Goal: Book appointment/travel/reservation

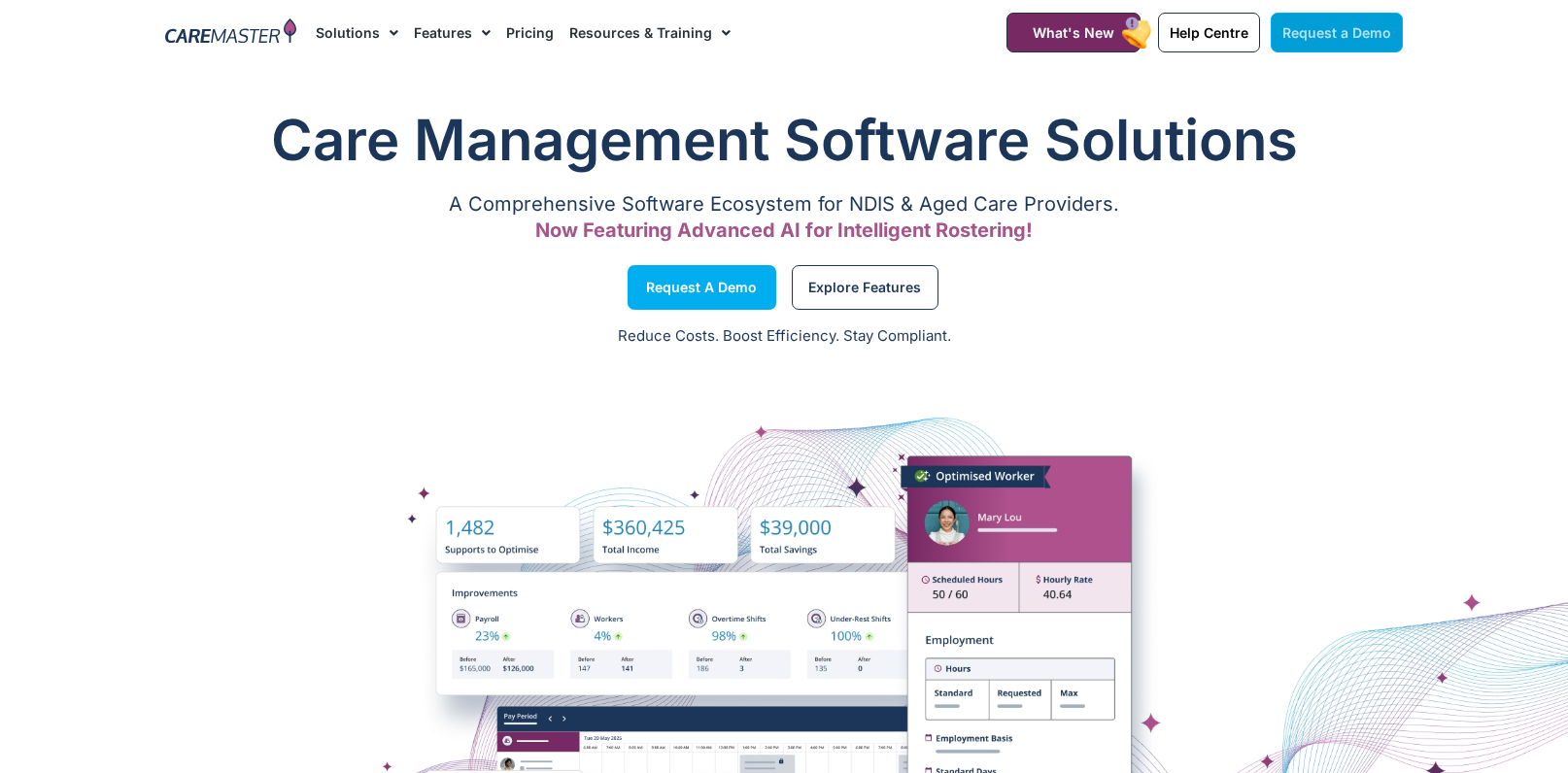
click at [1309, 21] on link "Request a Demo" at bounding box center [1336, 33] width 132 height 40
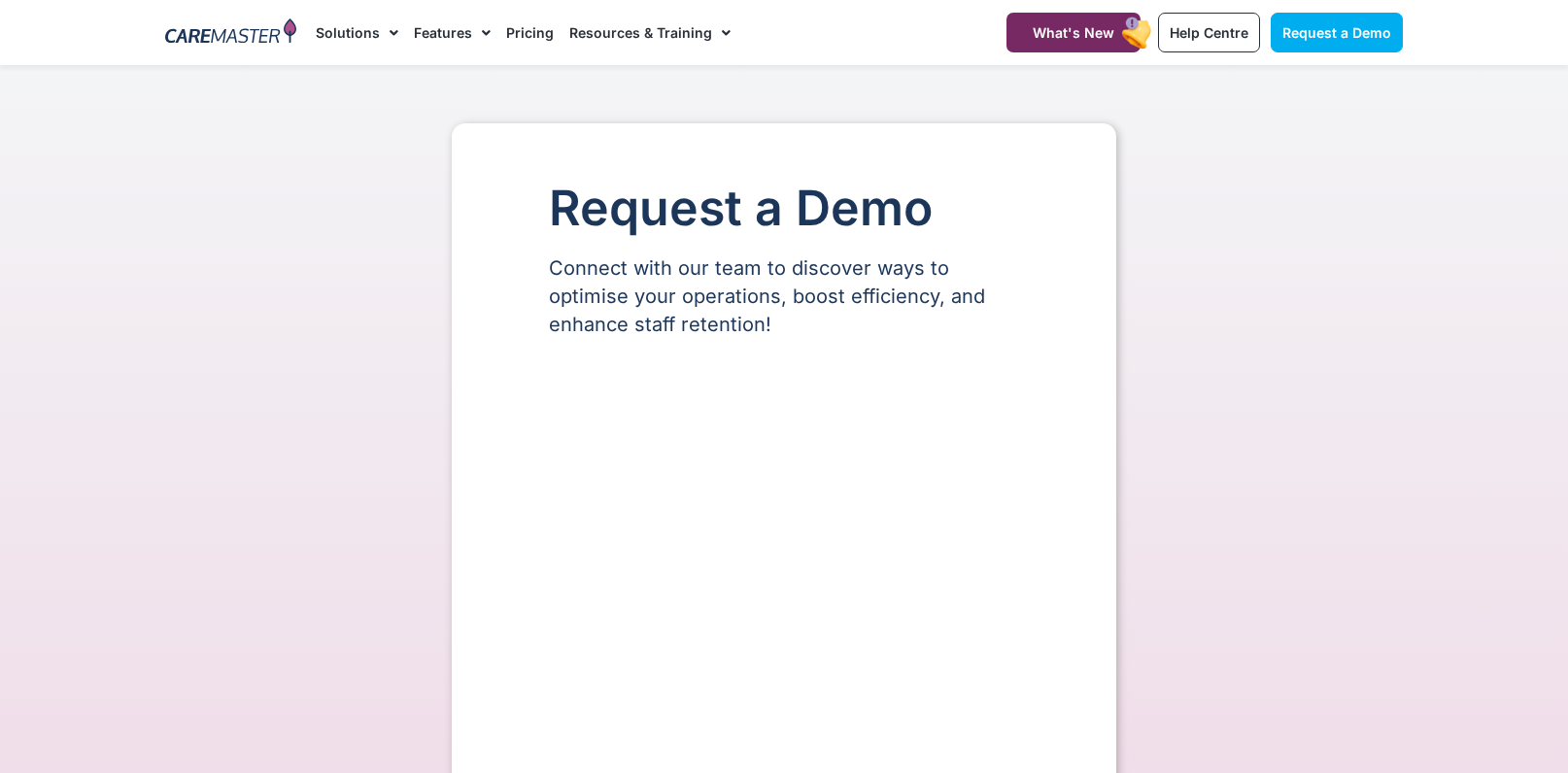
select select "**"
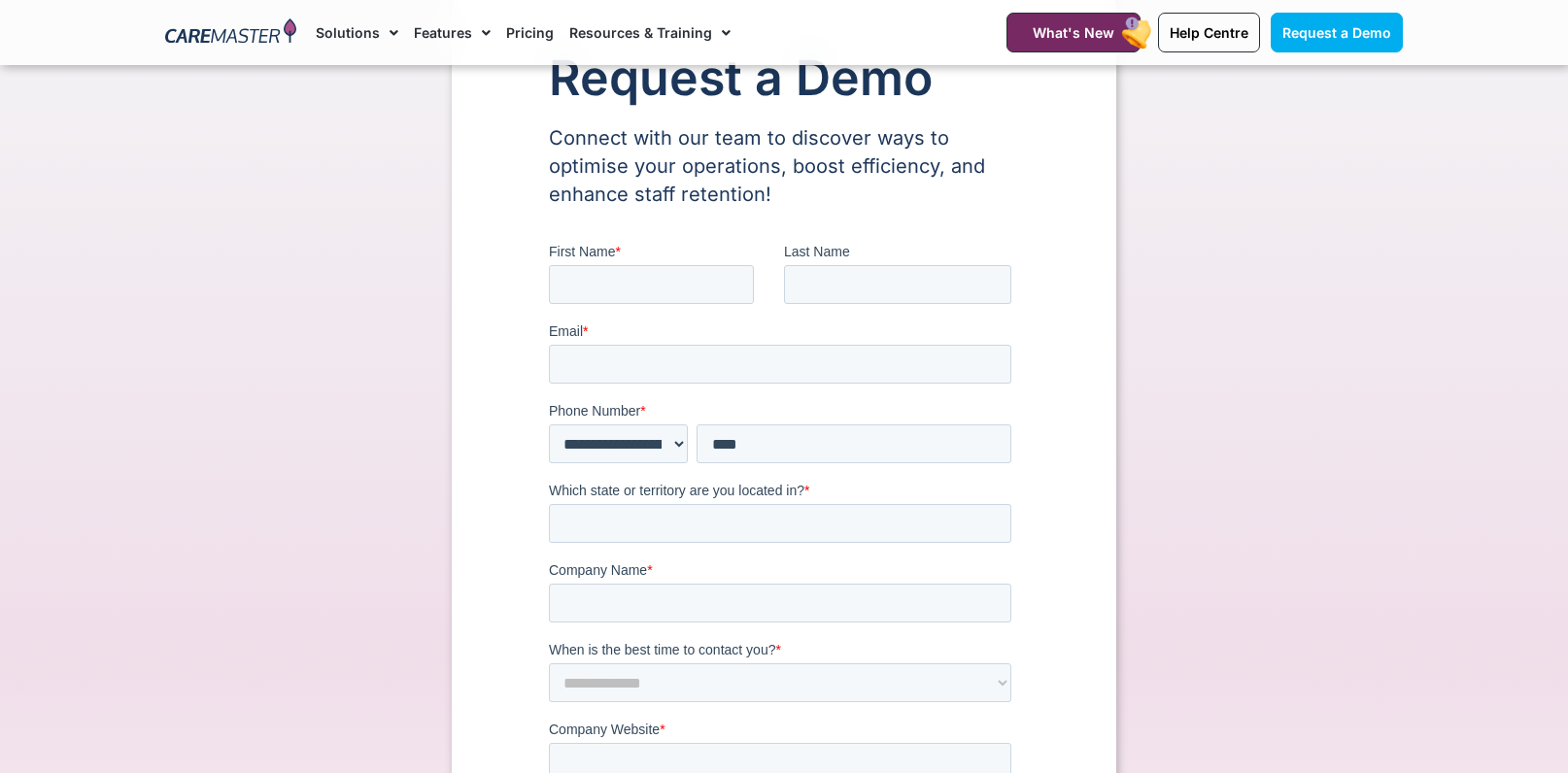
scroll to position [144, 0]
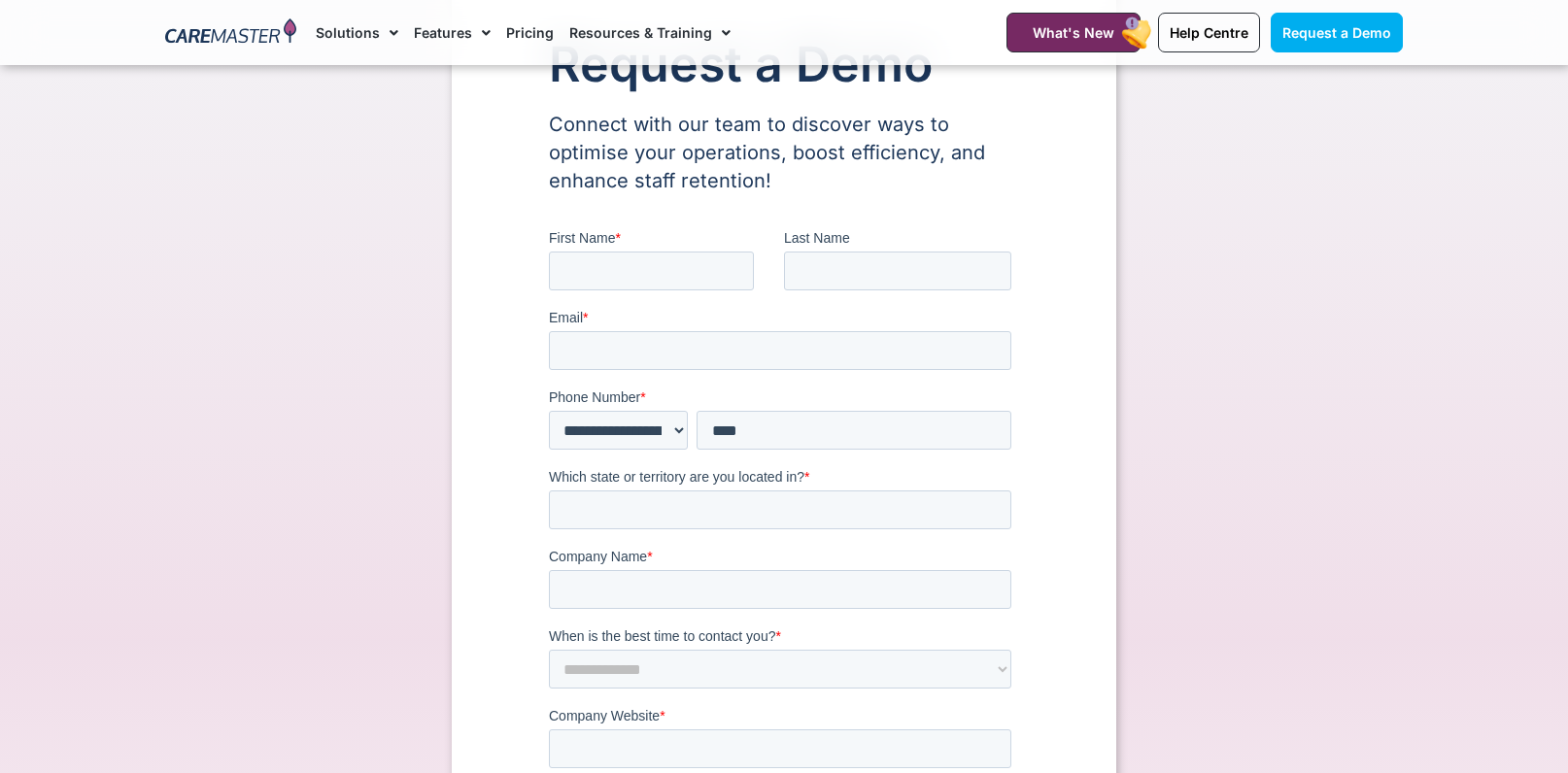
click at [1163, 384] on div "Request a Demo Connect with our team to discover ways to optimise your operatio…" at bounding box center [784, 673] width 1257 height 1387
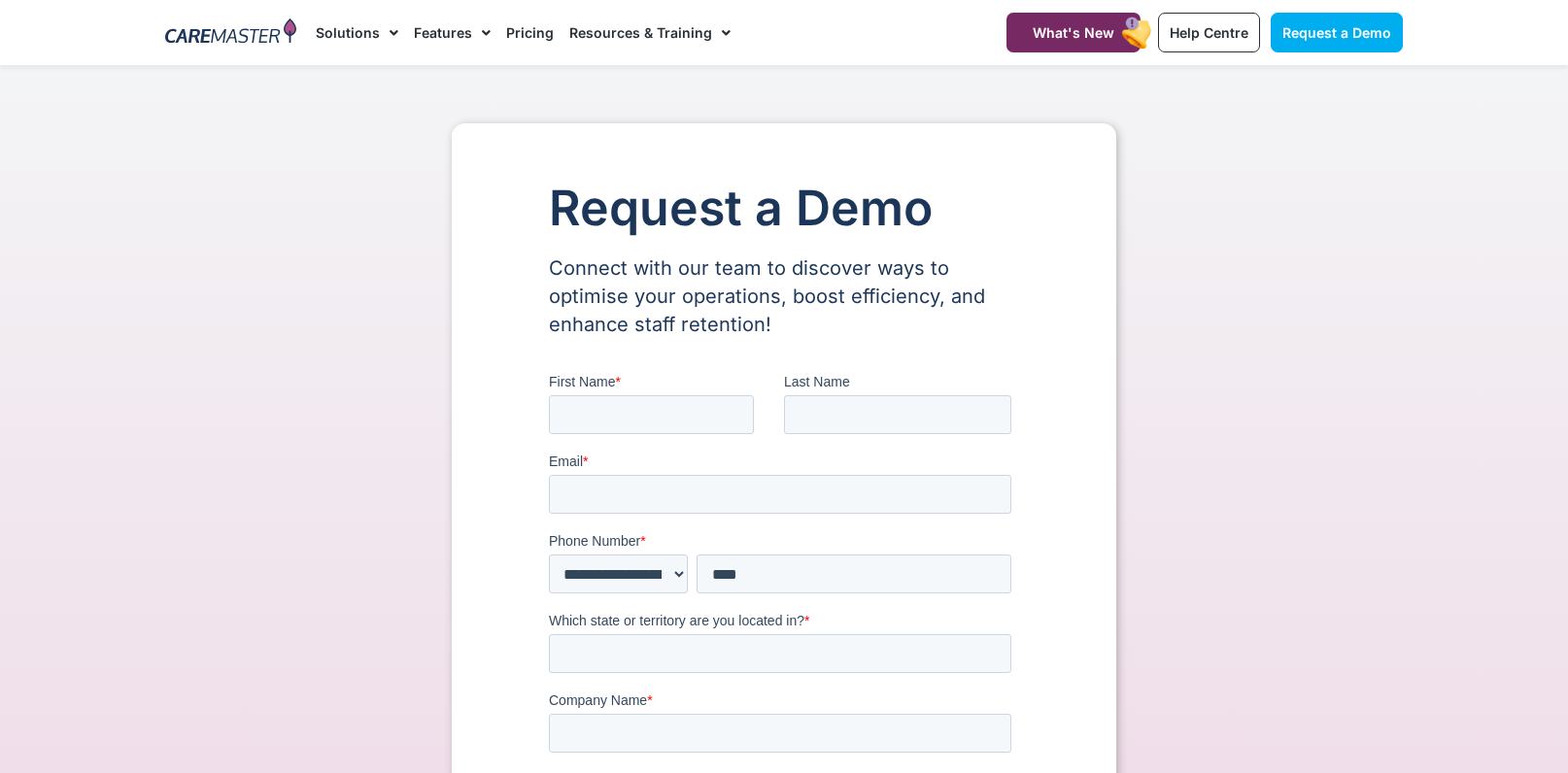
scroll to position [15, 0]
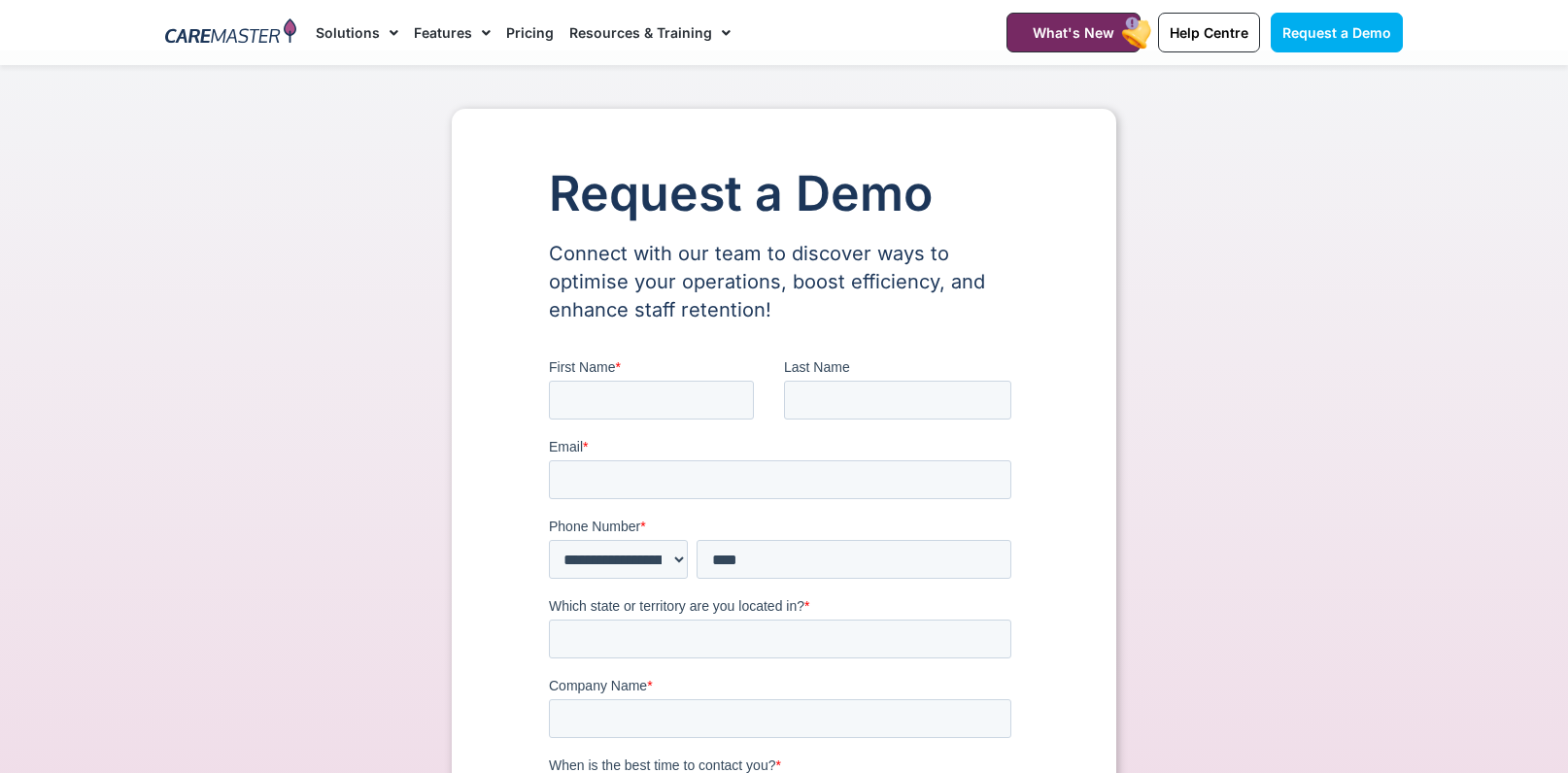
click at [256, 31] on img at bounding box center [230, 32] width 131 height 29
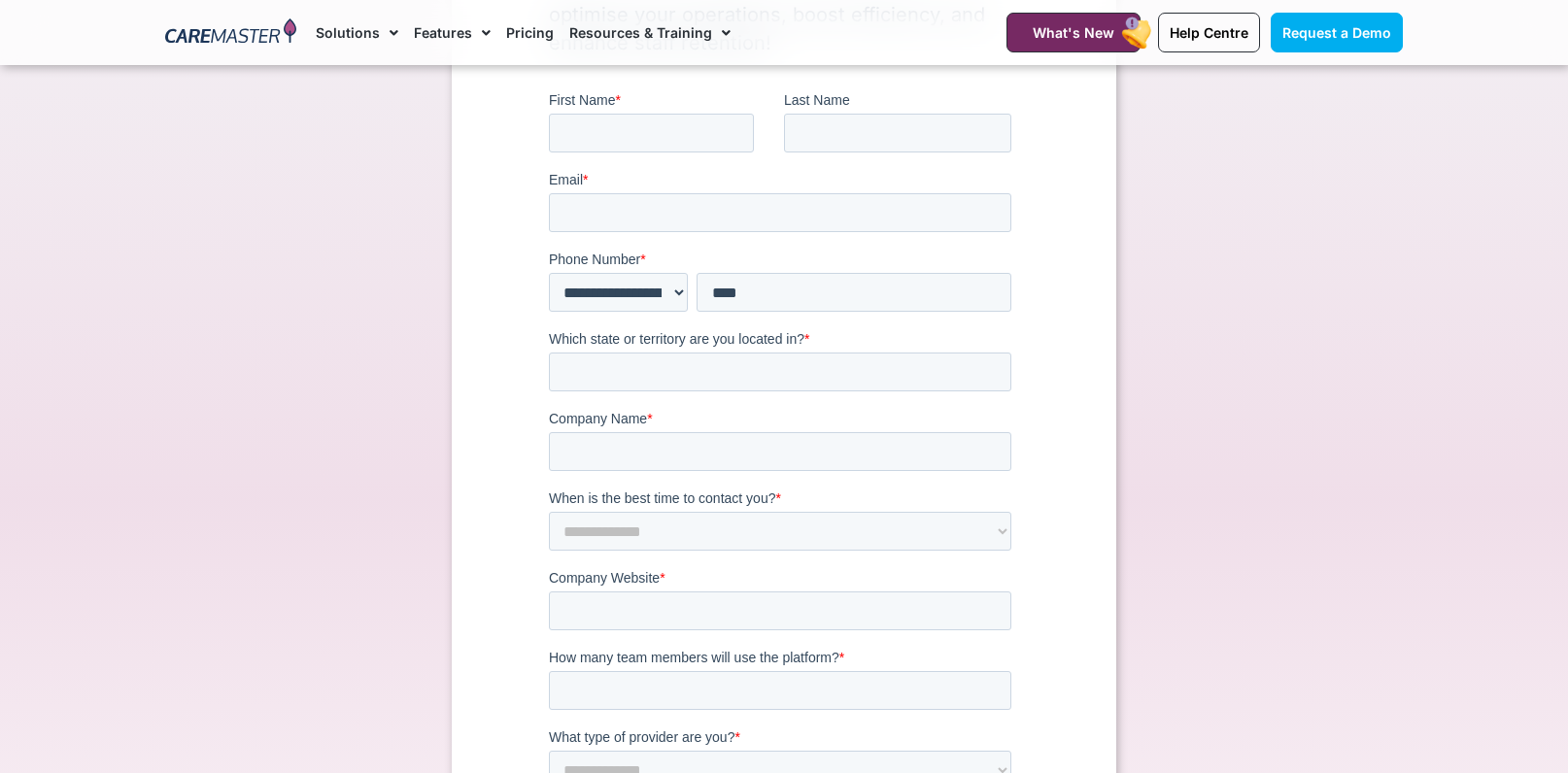
scroll to position [319, 0]
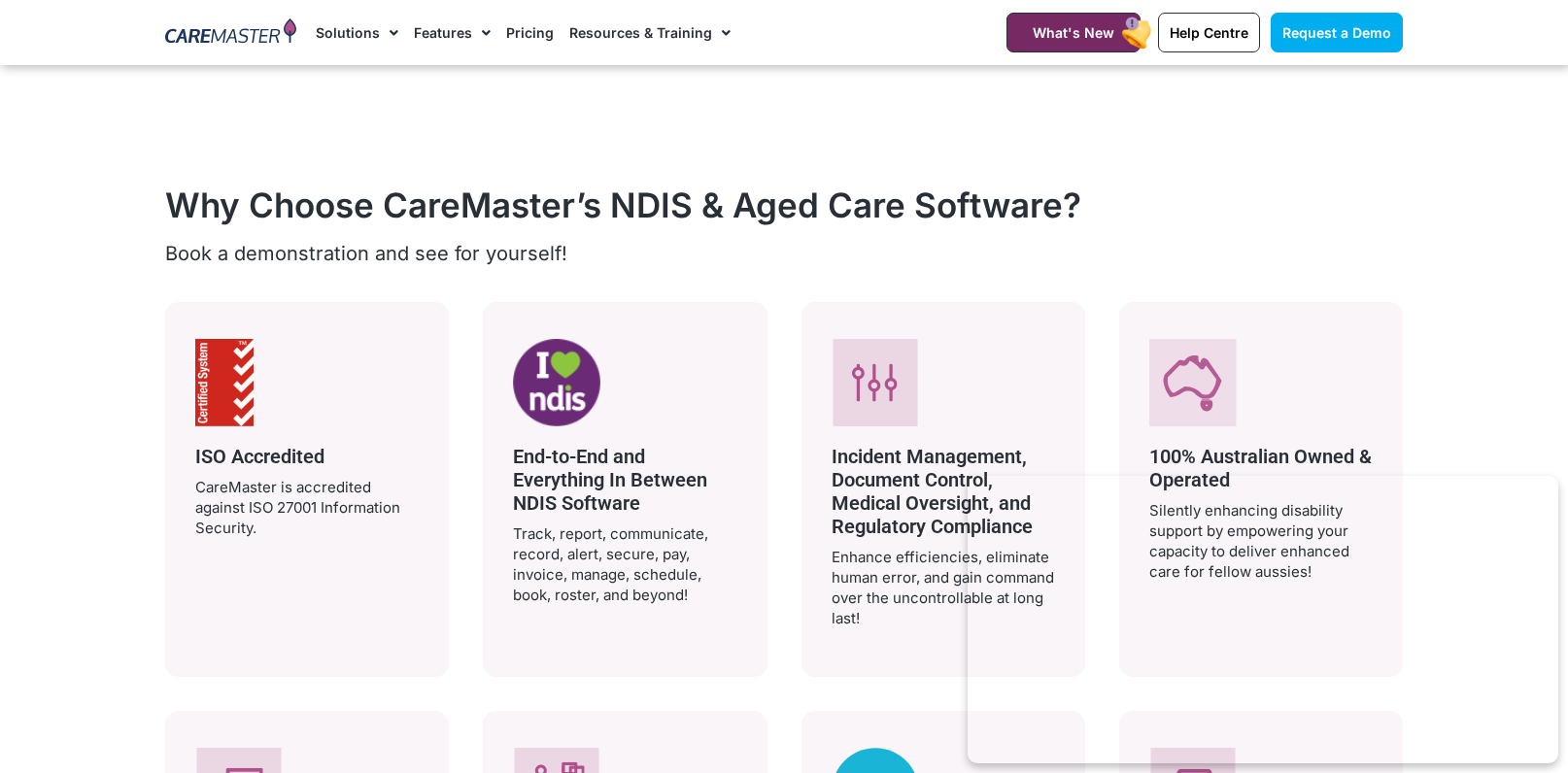
scroll to position [3175, 0]
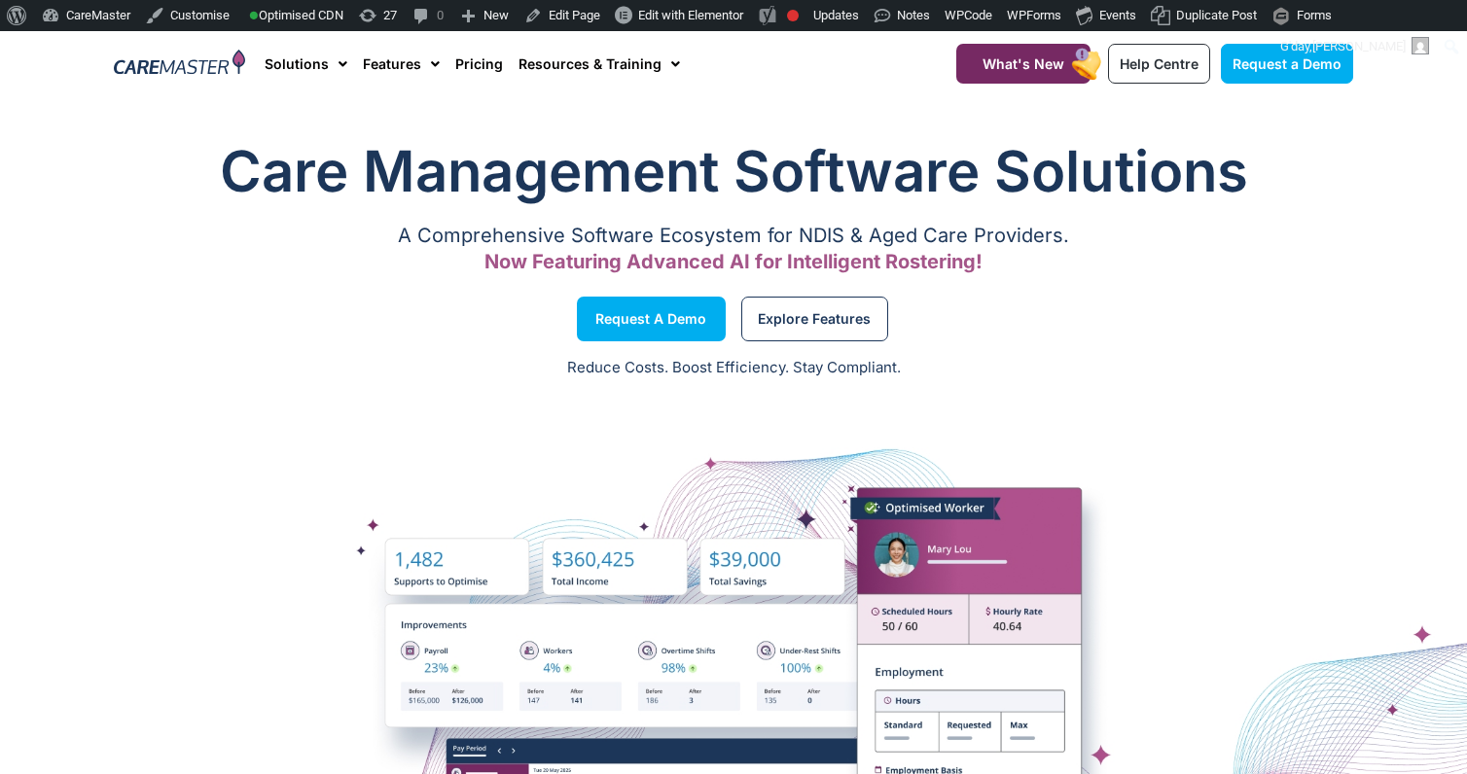
scroll to position [2437, 0]
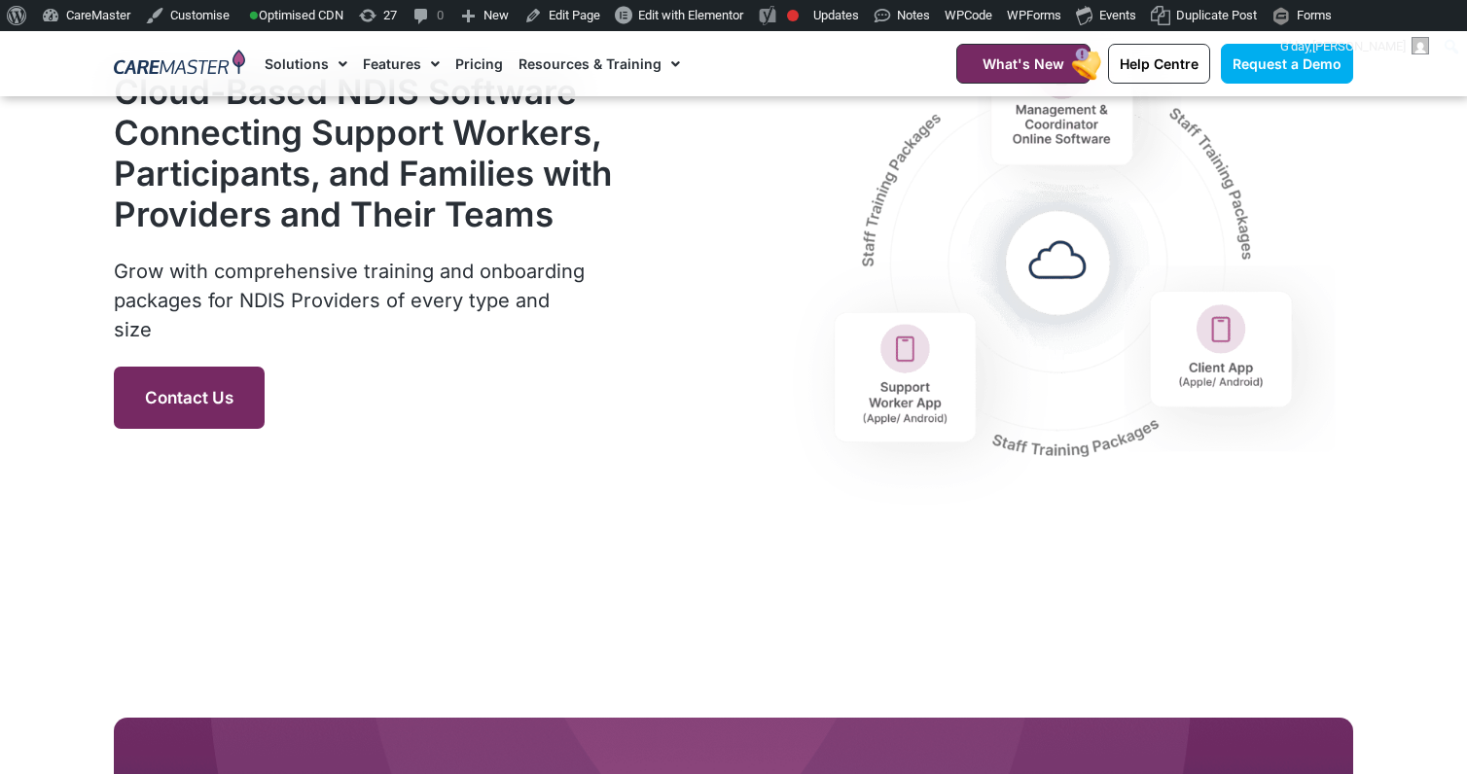
click at [225, 408] on span "Contact Us" at bounding box center [189, 397] width 89 height 19
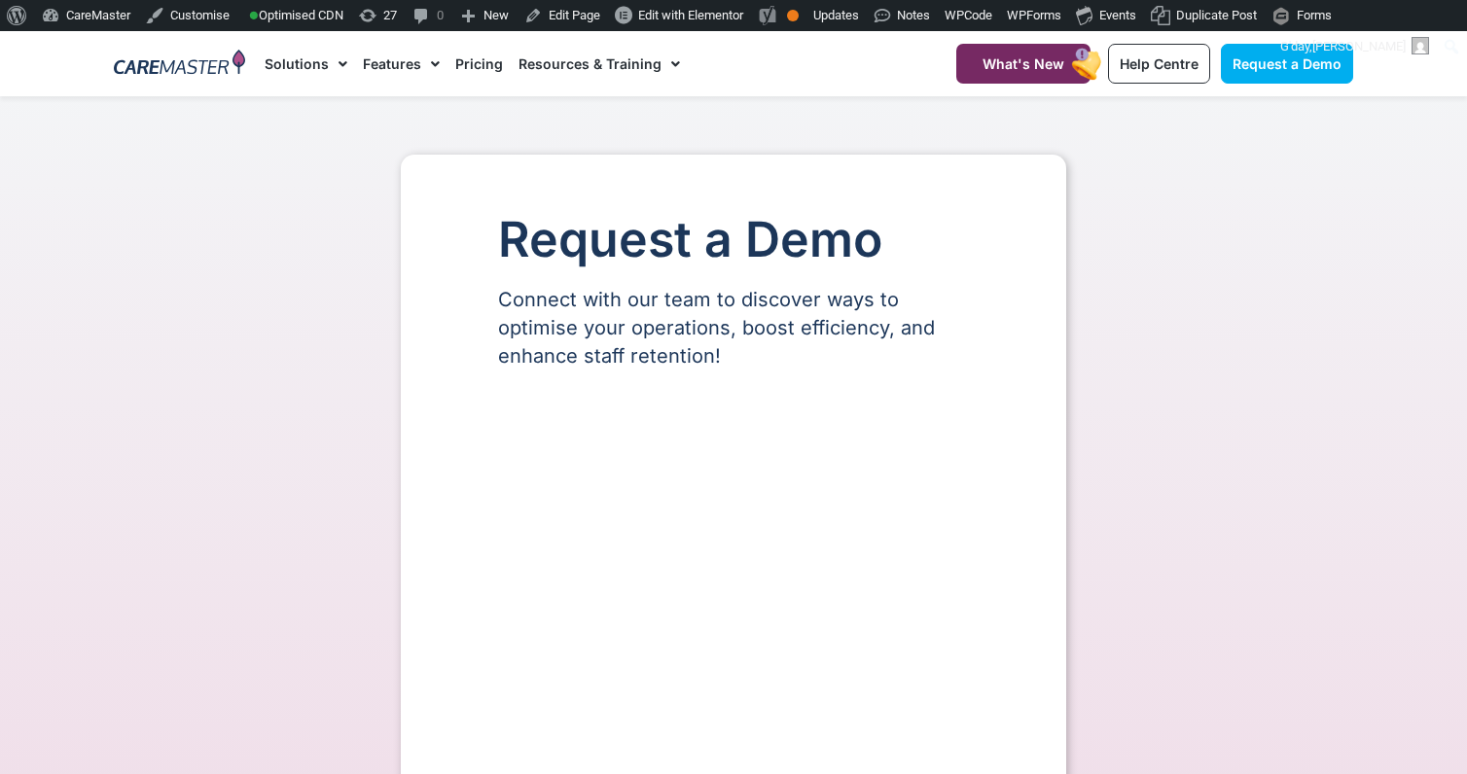
select select "**"
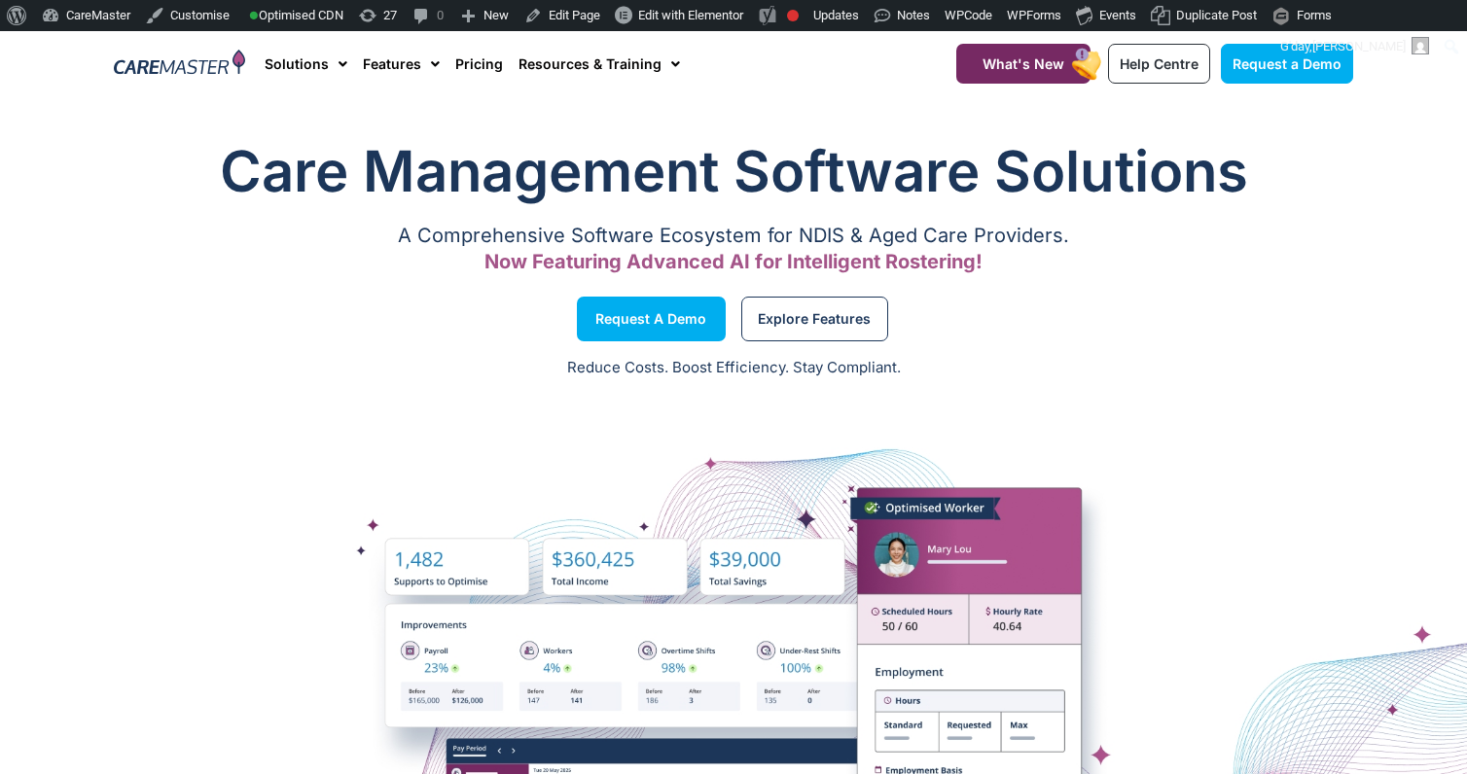
scroll to position [2437, 0]
